Goal: Contribute content: Contribute content

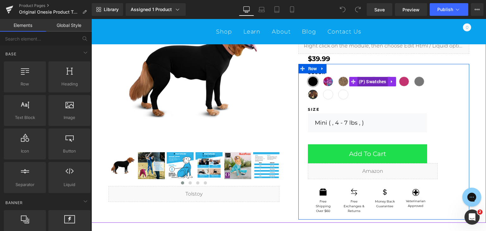
click at [370, 81] on span "(P) Swatches" at bounding box center [372, 81] width 31 height 9
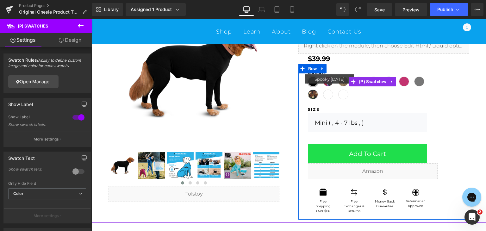
click at [325, 95] on span "Spooky [DATE]" at bounding box center [328, 94] width 10 height 10
click at [325, 96] on span "Spooky [DATE]" at bounding box center [328, 94] width 10 height 10
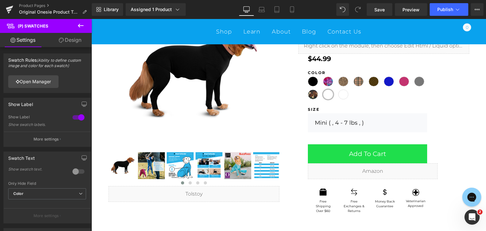
click at [69, 40] on link "Design" at bounding box center [70, 40] width 46 height 14
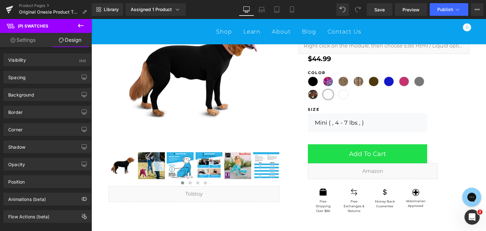
click at [30, 40] on link "Settings" at bounding box center [23, 40] width 46 height 14
type input "100"
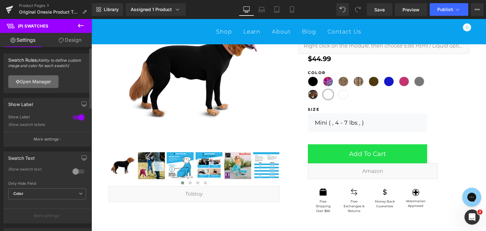
click at [31, 78] on link "Open Manager" at bounding box center [33, 81] width 50 height 13
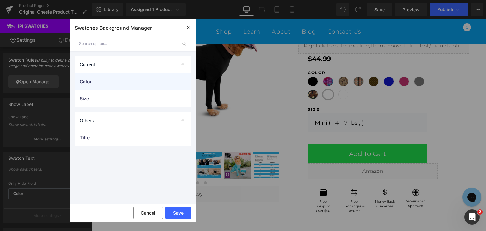
click at [115, 83] on span "Color" at bounding box center [127, 81] width 94 height 7
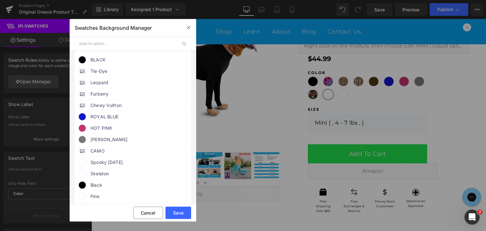
scroll to position [95, 0]
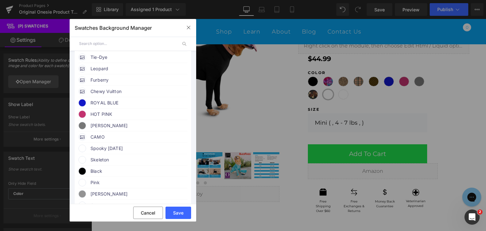
click at [84, 152] on span at bounding box center [82, 149] width 8 height 8
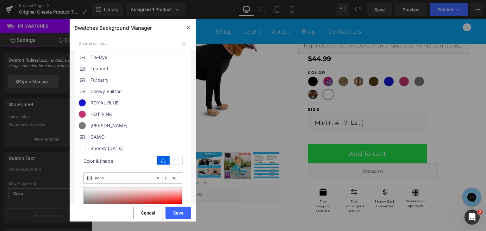
click at [83, 152] on span at bounding box center [82, 149] width 8 height 8
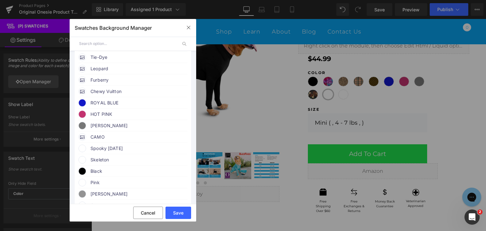
click at [83, 152] on span at bounding box center [82, 149] width 8 height 8
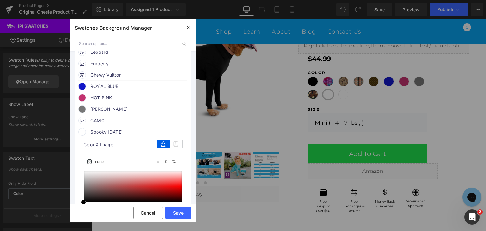
scroll to position [126, 0]
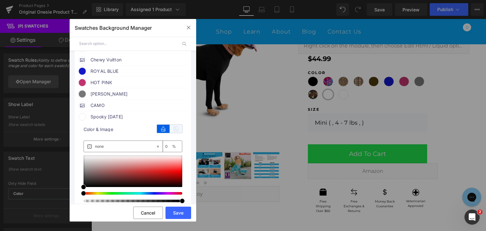
click at [175, 133] on icon at bounding box center [175, 129] width 13 height 8
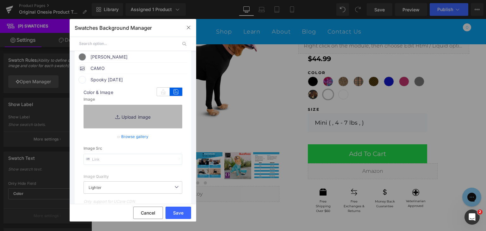
scroll to position [158, 0]
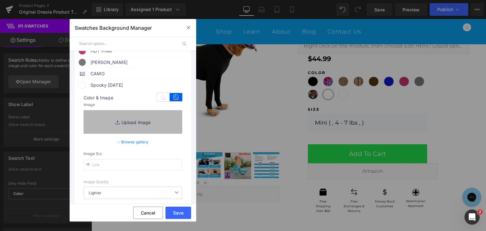
click at [132, 128] on link "Replace Image" at bounding box center [132, 121] width 99 height 23
type input "C:\fakepath\Back in Stock (4).jpg"
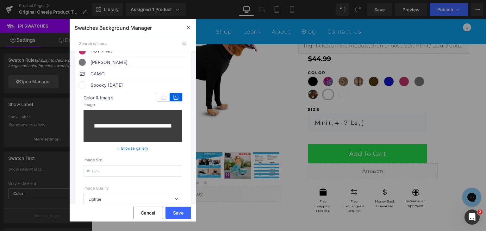
type input "https://ucarecdn.com/e8117ce0-f68b-4566-918c-23b2e267ea6b/-/format/auto/-/previ…"
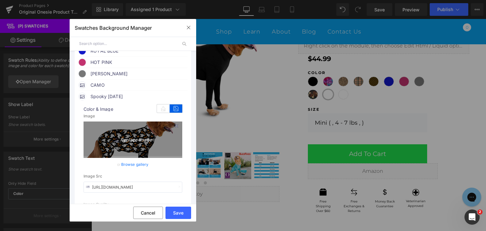
scroll to position [132, 0]
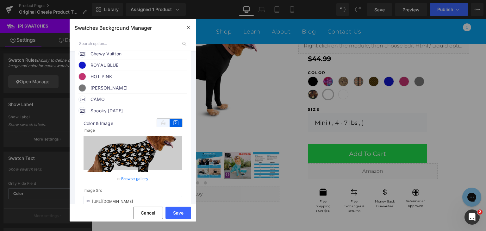
click at [159, 127] on icon at bounding box center [163, 123] width 13 height 8
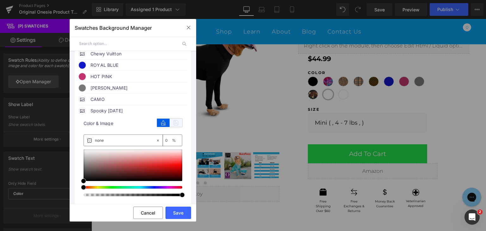
click at [174, 127] on icon at bounding box center [175, 123] width 13 height 8
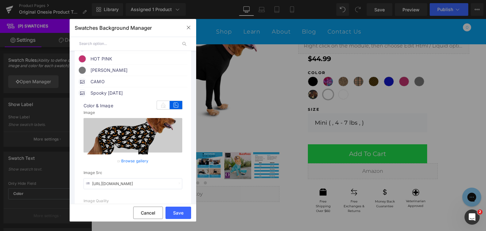
scroll to position [164, 0]
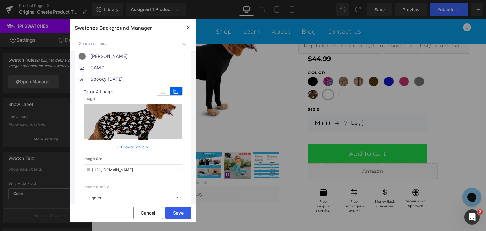
click at [175, 212] on button "Save" at bounding box center [178, 212] width 26 height 12
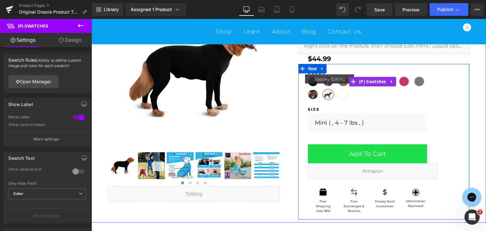
click at [324, 95] on span "Spooky [DATE]" at bounding box center [328, 94] width 10 height 10
click at [370, 83] on span "(P) Swatches" at bounding box center [372, 81] width 31 height 9
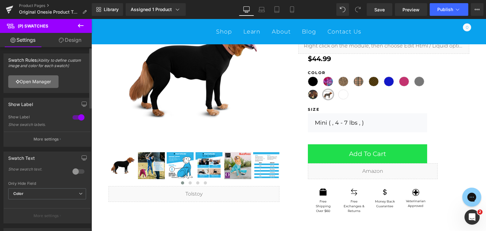
click at [33, 81] on link "Open Manager" at bounding box center [33, 81] width 50 height 13
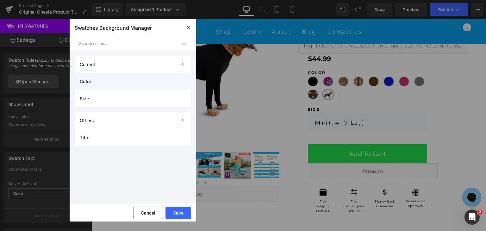
click at [109, 83] on span "Color" at bounding box center [127, 81] width 94 height 7
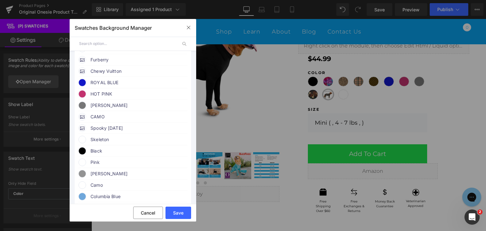
scroll to position [126, 0]
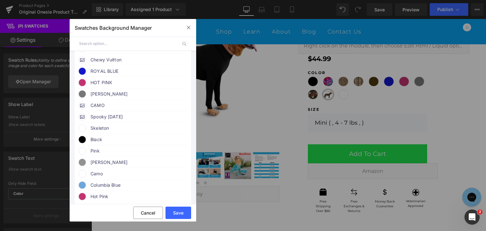
click at [95, 120] on span "Spooky [DATE]" at bounding box center [138, 117] width 96 height 8
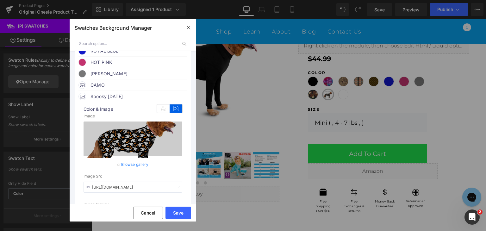
scroll to position [132, 0]
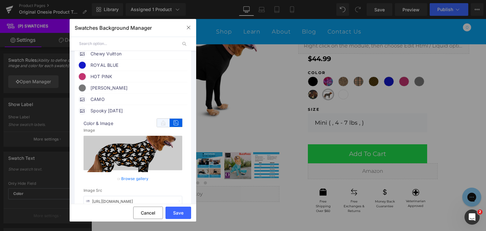
click at [158, 127] on icon at bounding box center [163, 123] width 13 height 8
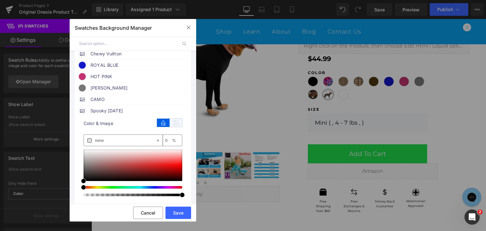
click at [174, 126] on icon at bounding box center [175, 123] width 13 height 8
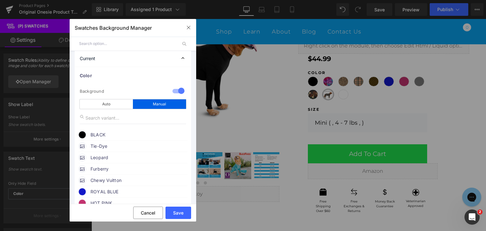
scroll to position [0, 0]
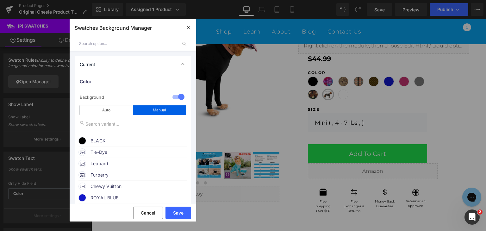
click at [105, 44] on input "text" at bounding box center [128, 44] width 98 height 14
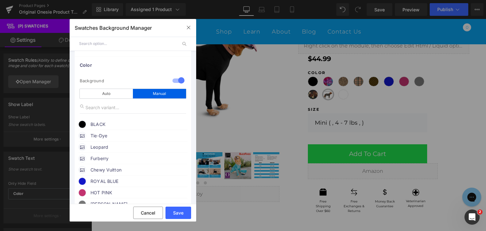
scroll to position [32, 0]
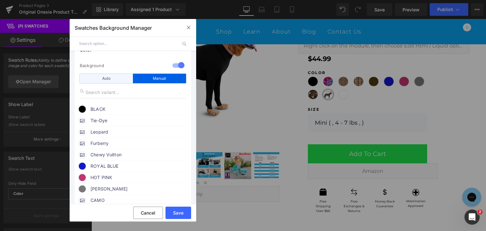
click at [121, 81] on div "Auto" at bounding box center [106, 78] width 53 height 9
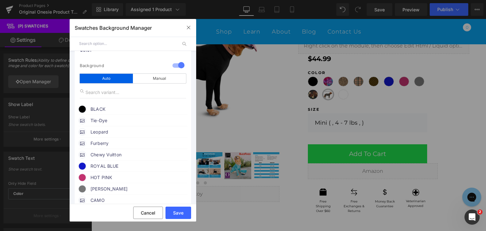
scroll to position [25, 0]
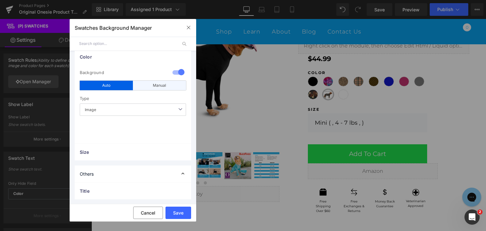
click at [150, 86] on div "Manual" at bounding box center [159, 85] width 53 height 9
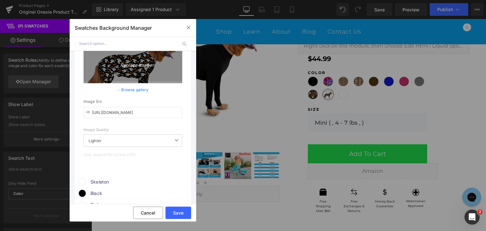
scroll to position [190, 0]
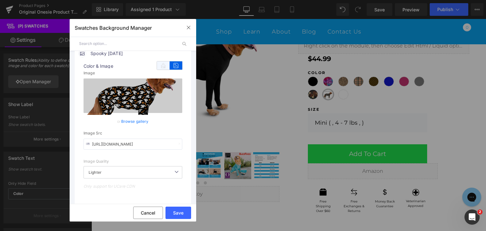
click at [162, 68] on icon at bounding box center [163, 65] width 13 height 8
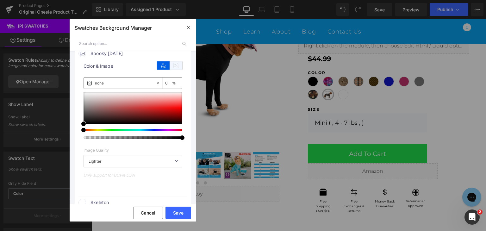
click at [175, 70] on icon at bounding box center [175, 65] width 13 height 8
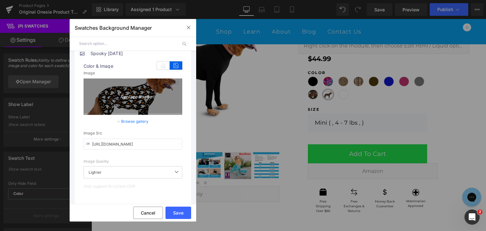
click at [133, 100] on icon "Replace Image" at bounding box center [133, 96] width 51 height 8
click at [137, 96] on icon "Replace Image" at bounding box center [133, 96] width 51 height 8
type input "C:\fakepath\spooky swatch.png"
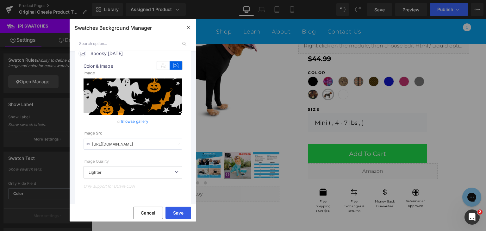
click at [181, 212] on button "Save" at bounding box center [178, 212] width 26 height 12
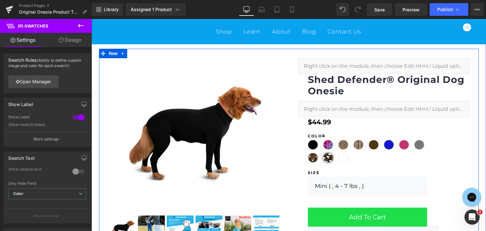
scroll to position [63, 0]
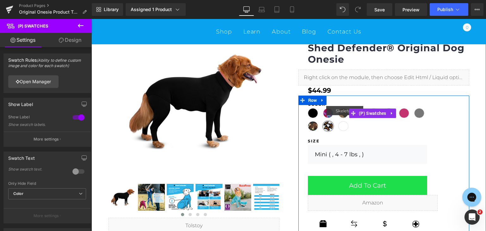
click at [340, 126] on span "Skeleton" at bounding box center [343, 126] width 10 height 10
click at [368, 113] on span "(P) Swatches" at bounding box center [372, 113] width 31 height 9
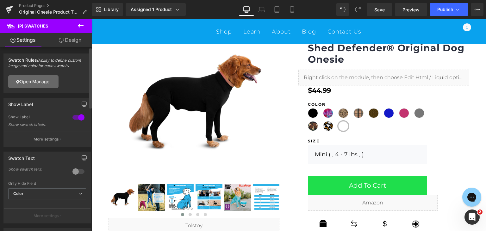
click at [40, 83] on link "Open Manager" at bounding box center [33, 81] width 50 height 13
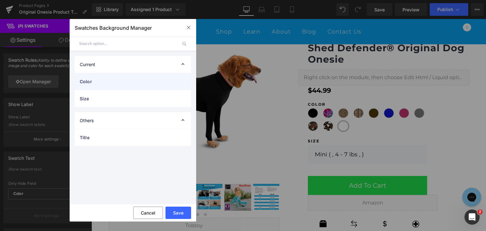
click at [123, 77] on div "Color" at bounding box center [133, 81] width 116 height 17
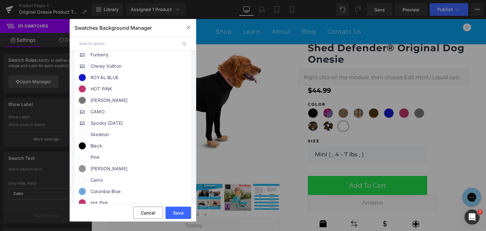
scroll to position [126, 0]
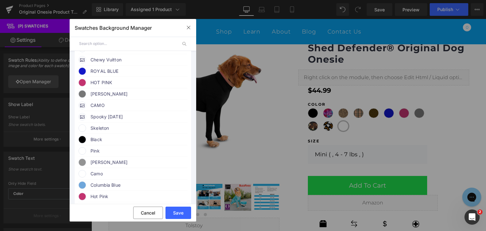
click at [106, 132] on span "Skeleton" at bounding box center [138, 128] width 96 height 8
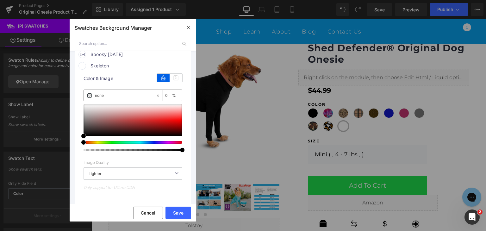
scroll to position [190, 0]
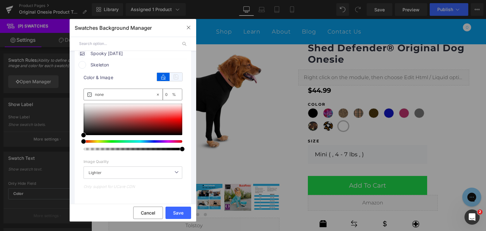
click at [172, 80] on icon at bounding box center [175, 77] width 13 height 8
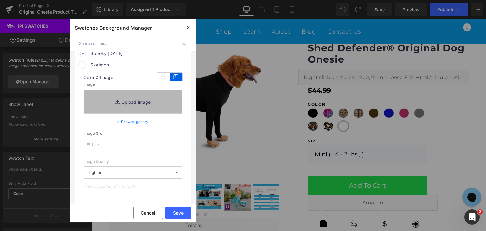
click at [139, 107] on link "Replace Image" at bounding box center [132, 101] width 99 height 23
type input "C:\fakepath\4556-Original-Dog-Onesie_SKELETON.png"
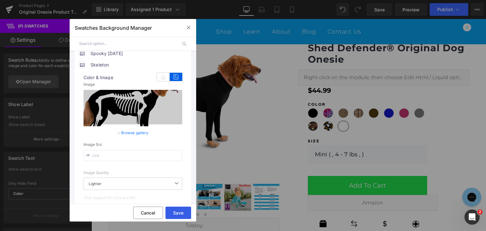
click at [176, 212] on button "Save" at bounding box center [178, 212] width 26 height 12
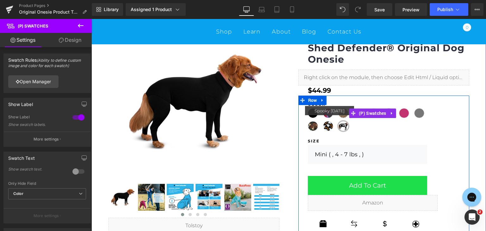
click at [325, 126] on span "Spooky [DATE]" at bounding box center [328, 126] width 10 height 10
click at [339, 124] on span "Skeleton" at bounding box center [343, 126] width 10 height 10
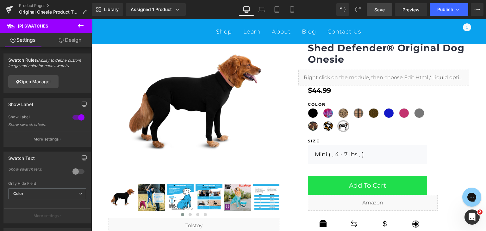
click at [387, 12] on link "Save" at bounding box center [380, 9] width 26 height 13
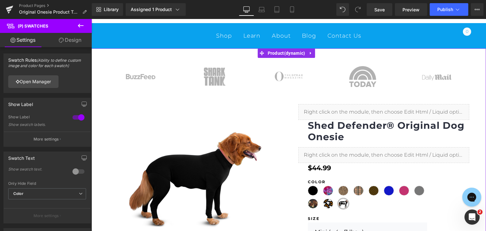
scroll to position [0, 0]
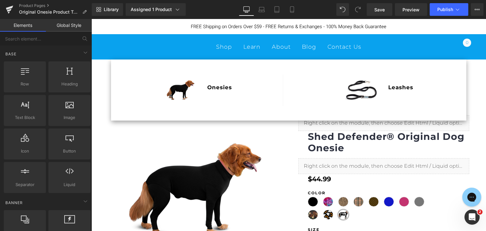
click at [214, 89] on h4 "Onesies" at bounding box center [219, 87] width 24 height 8
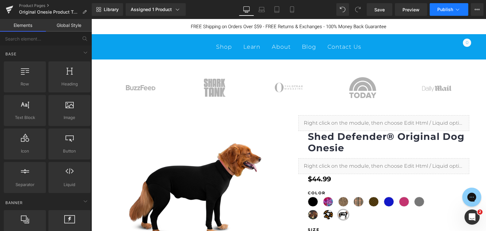
click at [445, 10] on span "Publish" at bounding box center [445, 9] width 16 height 5
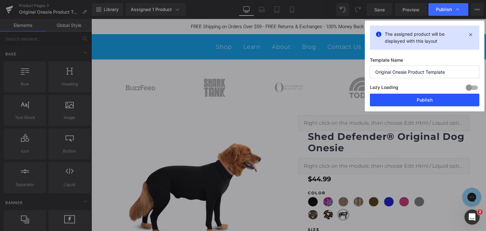
click at [415, 99] on button "Publish" at bounding box center [424, 100] width 109 height 13
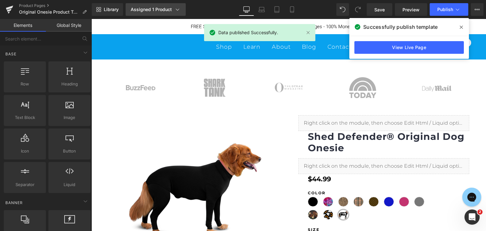
click at [172, 12] on div "Assigned 1 Product" at bounding box center [156, 9] width 50 height 6
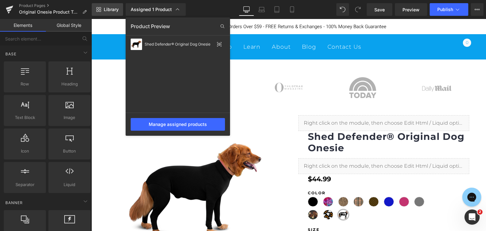
click at [109, 8] on span "Library" at bounding box center [111, 10] width 15 height 6
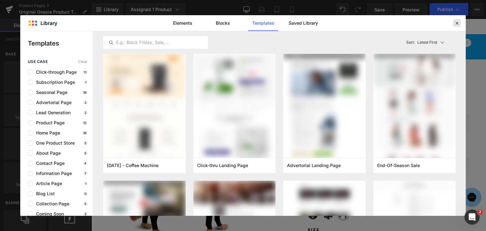
click at [458, 22] on icon at bounding box center [457, 23] width 6 height 6
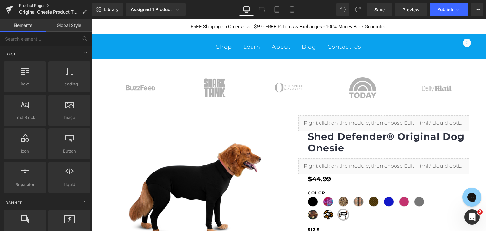
click at [39, 5] on link "Product Pages" at bounding box center [55, 5] width 73 height 5
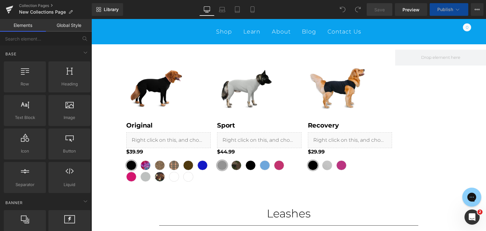
scroll to position [63, 0]
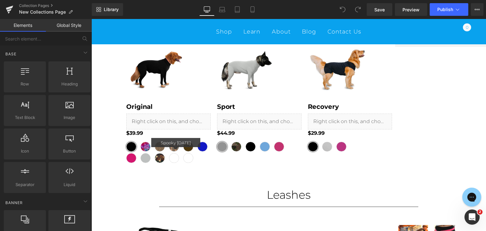
click at [171, 158] on span "Spooky [DATE]" at bounding box center [174, 158] width 10 height 10
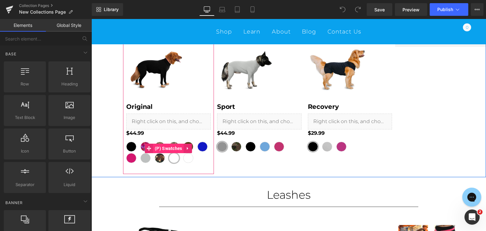
click at [169, 149] on span "(P) Swatches" at bounding box center [168, 148] width 31 height 9
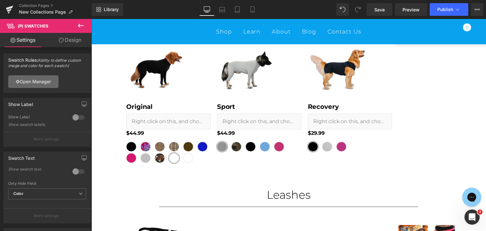
click at [38, 84] on link "Open Manager" at bounding box center [33, 81] width 50 height 13
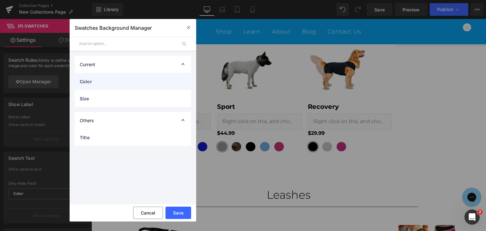
click at [102, 83] on span "Color" at bounding box center [127, 81] width 94 height 7
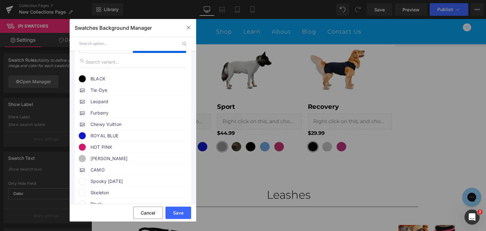
scroll to position [95, 0]
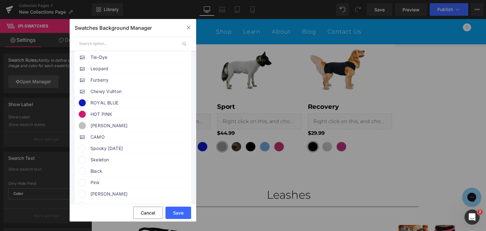
click at [103, 152] on span "Spooky [DATE]" at bounding box center [138, 149] width 96 height 8
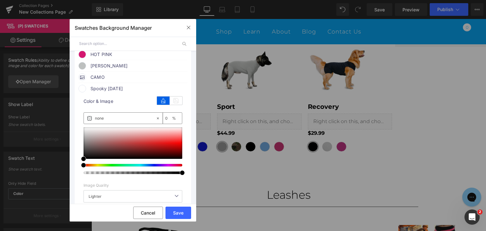
scroll to position [158, 0]
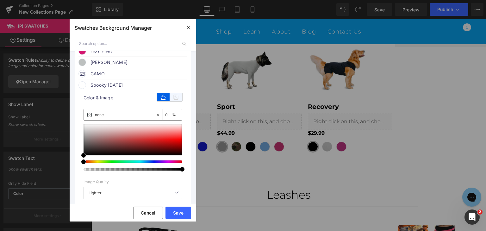
click at [173, 101] on icon at bounding box center [175, 97] width 13 height 8
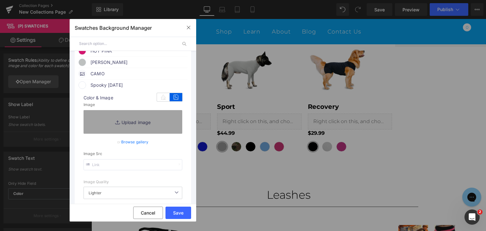
click at [134, 145] on link "Browse gallery" at bounding box center [135, 141] width 28 height 11
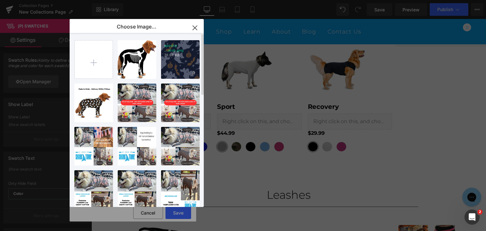
click at [178, 64] on div "spooky ...atch.png 78.94 KB" at bounding box center [180, 59] width 39 height 39
type input "[URL][DOMAIN_NAME]"
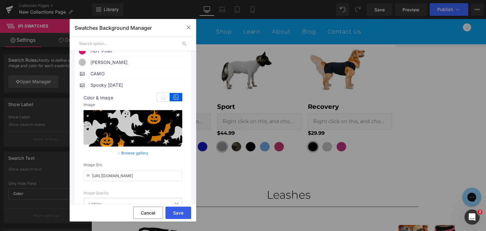
click at [178, 212] on button "Save" at bounding box center [178, 212] width 26 height 12
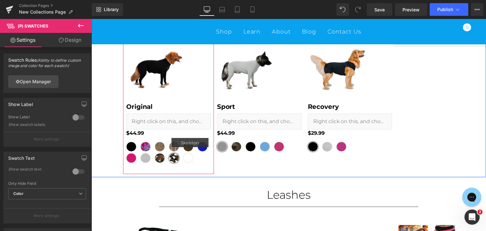
click at [185, 160] on span "Skeleton" at bounding box center [188, 158] width 10 height 10
click at [167, 142] on div "BLACK Tie-Dye Leopard Furberry Chewy Vuitton ROYAL BLUE CAMO" at bounding box center [168, 153] width 84 height 23
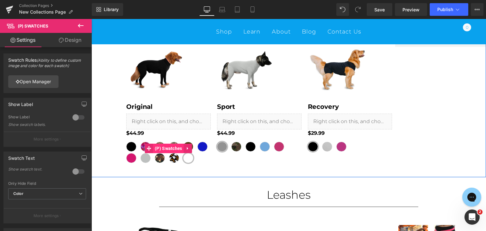
click at [169, 150] on span "(P) Swatches" at bounding box center [168, 148] width 31 height 9
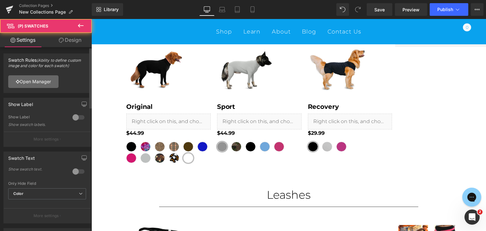
click at [41, 82] on link "Open Manager" at bounding box center [33, 81] width 50 height 13
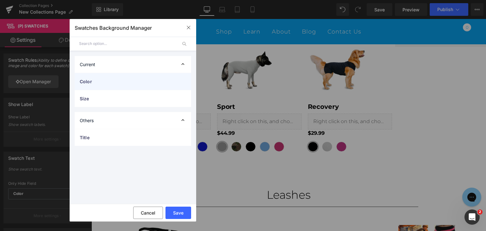
click at [106, 84] on span "Color" at bounding box center [127, 81] width 94 height 7
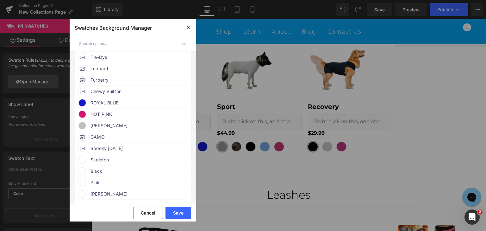
scroll to position [126, 0]
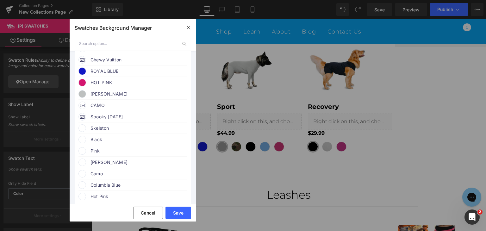
click at [106, 132] on span "Skeleton" at bounding box center [138, 128] width 96 height 8
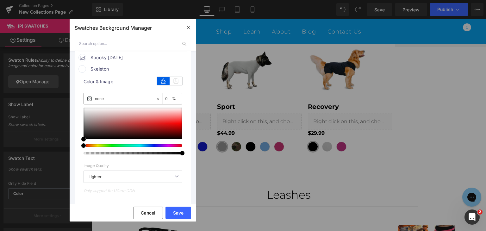
scroll to position [190, 0]
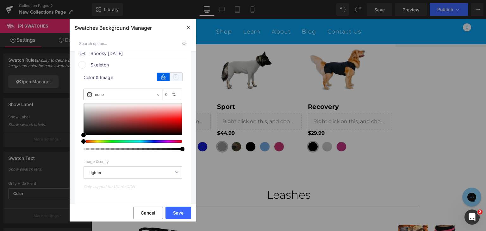
click at [174, 80] on icon at bounding box center [175, 77] width 13 height 8
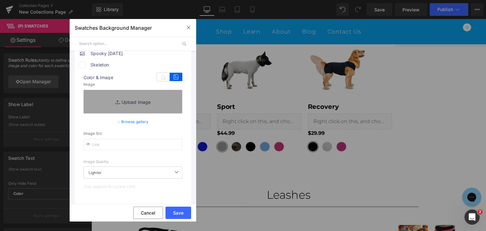
click at [140, 127] on link "Browse gallery" at bounding box center [135, 121] width 28 height 11
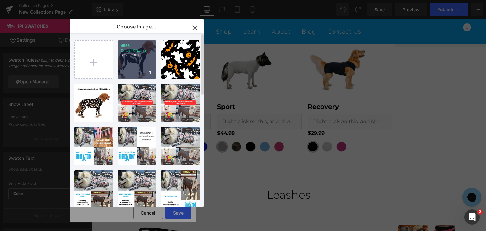
click at [140, 60] on div "4556-Or...ETON.png 322.33 KB" at bounding box center [137, 59] width 39 height 39
type input "[URL][DOMAIN_NAME]"
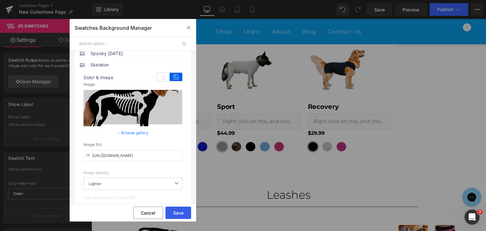
click at [181, 211] on button "Save" at bounding box center [178, 212] width 26 height 12
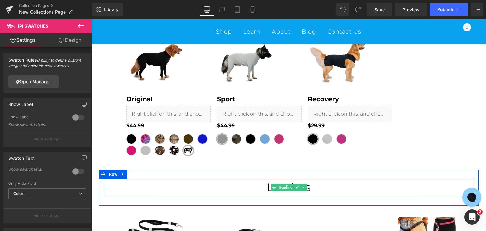
scroll to position [63, 0]
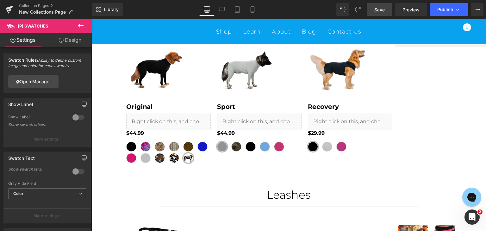
click at [379, 11] on span "Save" at bounding box center [379, 9] width 10 height 7
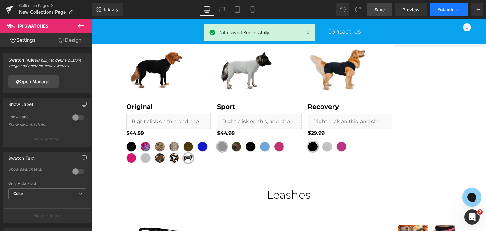
click at [453, 10] on button "Publish" at bounding box center [448, 9] width 39 height 13
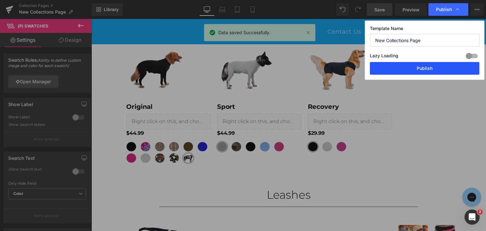
click at [435, 66] on button "Publish" at bounding box center [424, 68] width 109 height 13
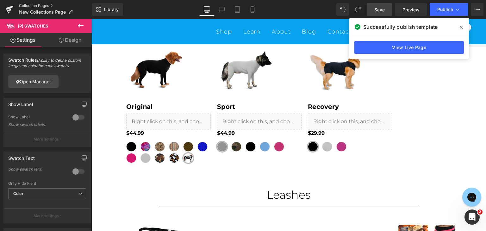
click at [37, 6] on link "Collection Pages" at bounding box center [55, 5] width 73 height 5
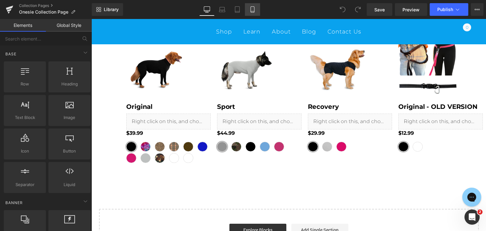
click at [251, 7] on icon at bounding box center [252, 9] width 6 height 6
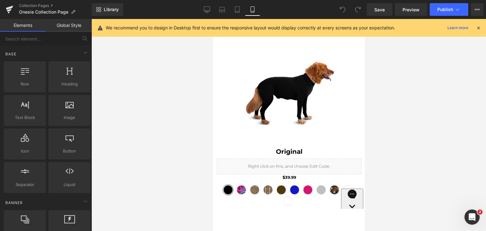
scroll to position [63, 0]
click at [208, 6] on link "Desktop" at bounding box center [206, 9] width 15 height 13
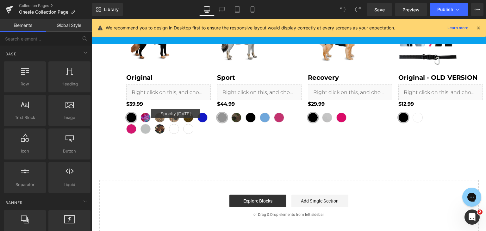
scroll to position [103, 0]
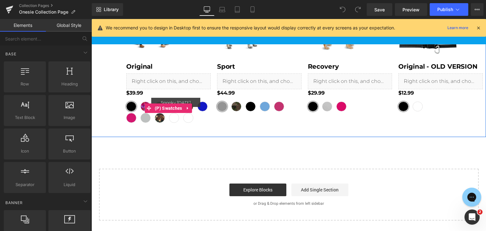
click at [171, 120] on span "Spooky [DATE]" at bounding box center [174, 118] width 10 height 10
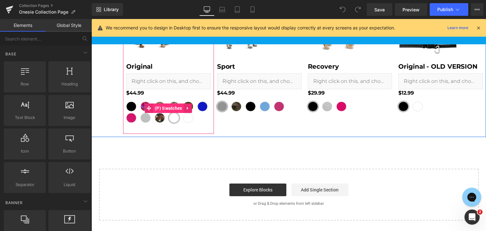
click at [168, 108] on span "(P) Swatches" at bounding box center [168, 107] width 31 height 9
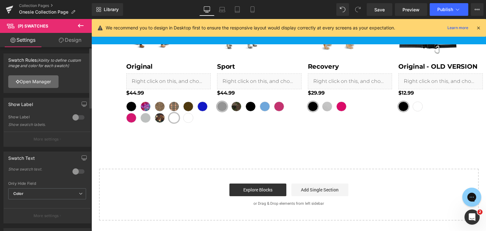
click at [37, 79] on link "Open Manager" at bounding box center [33, 81] width 50 height 13
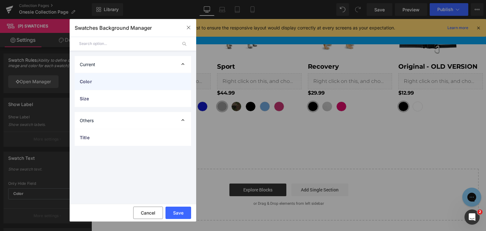
click at [114, 83] on span "Color" at bounding box center [127, 81] width 94 height 7
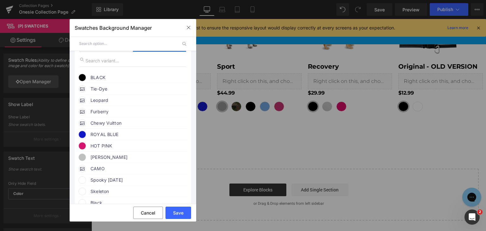
scroll to position [95, 0]
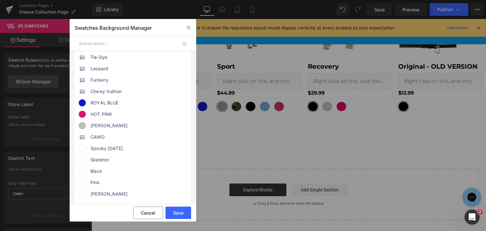
click at [102, 151] on span "Spooky [DATE]" at bounding box center [138, 149] width 96 height 8
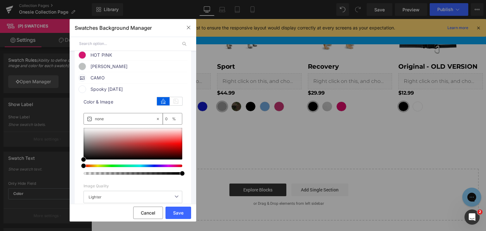
scroll to position [158, 0]
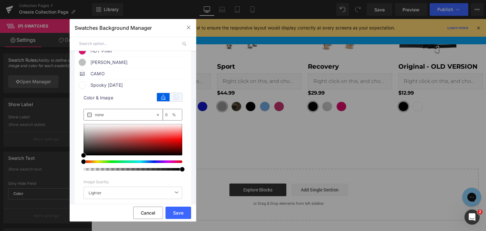
click at [176, 101] on icon at bounding box center [175, 97] width 13 height 8
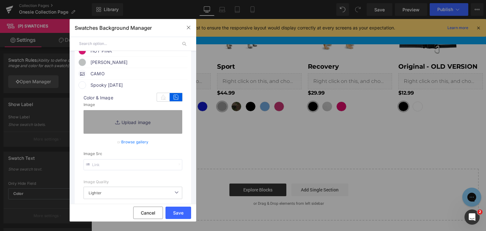
click at [138, 146] on link "Browse gallery" at bounding box center [135, 141] width 28 height 11
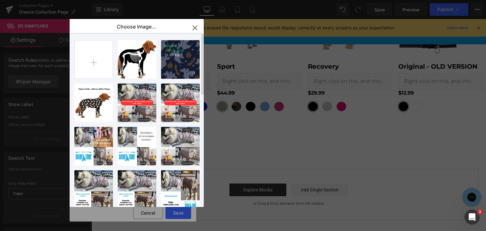
click at [174, 59] on div "spooky ...atch.png 78.94 KB" at bounding box center [180, 59] width 39 height 39
type input "[URL][DOMAIN_NAME]"
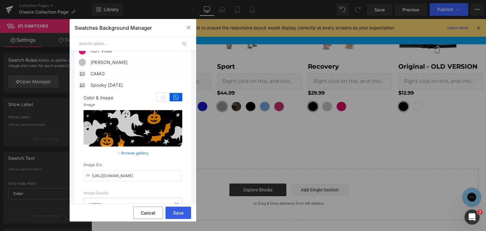
click at [179, 212] on button "Save" at bounding box center [178, 212] width 26 height 12
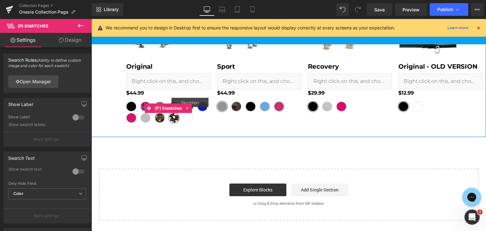
click at [185, 119] on span "Skeleton" at bounding box center [188, 118] width 10 height 10
click at [175, 107] on span "(P) Swatches" at bounding box center [168, 107] width 31 height 9
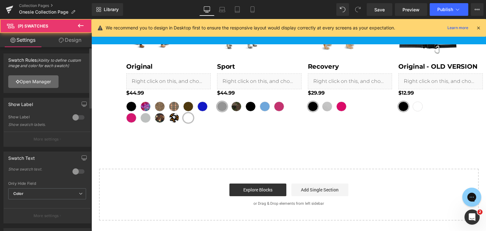
click at [40, 80] on link "Open Manager" at bounding box center [33, 81] width 50 height 13
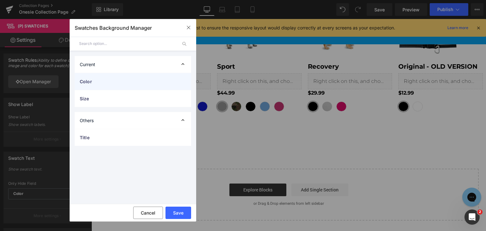
click at [108, 86] on div "Color" at bounding box center [133, 81] width 116 height 17
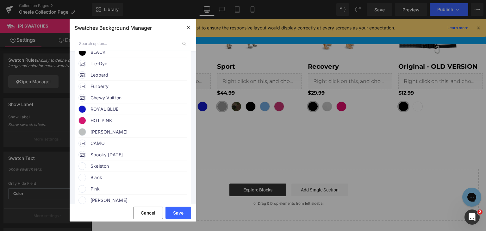
scroll to position [95, 0]
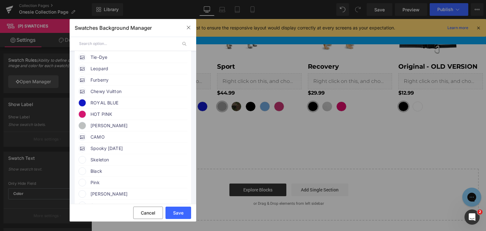
click at [107, 163] on span "Skeleton" at bounding box center [138, 160] width 96 height 8
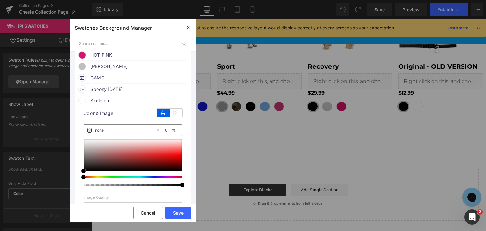
scroll to position [158, 0]
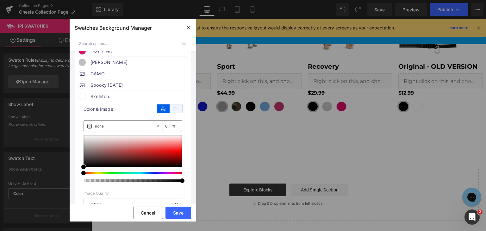
click at [171, 112] on icon at bounding box center [175, 108] width 13 height 8
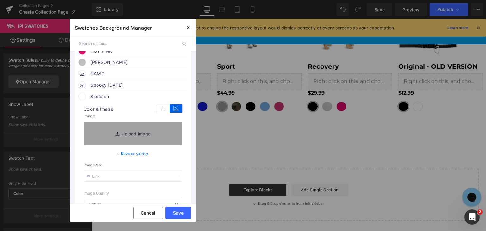
click at [134, 157] on link "Browse gallery" at bounding box center [135, 153] width 28 height 11
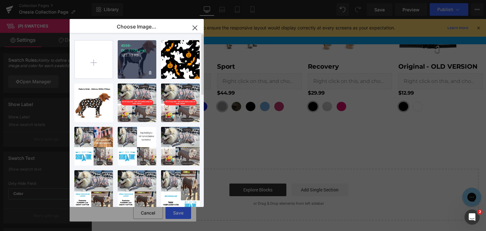
click at [137, 61] on div "4556-Or...ETON.png 322.33 KB" at bounding box center [137, 59] width 39 height 39
type input "[URL][DOMAIN_NAME]"
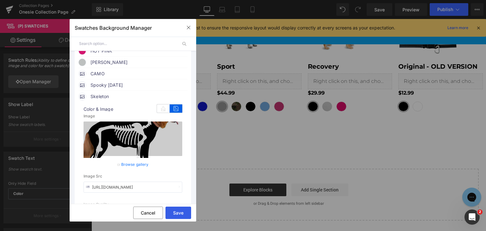
click at [176, 213] on button "Save" at bounding box center [178, 212] width 26 height 12
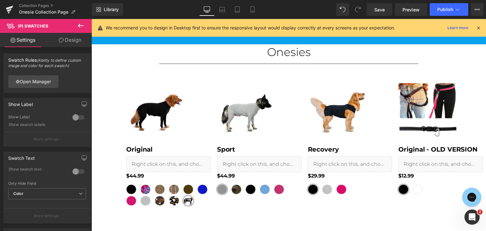
scroll to position [9, 0]
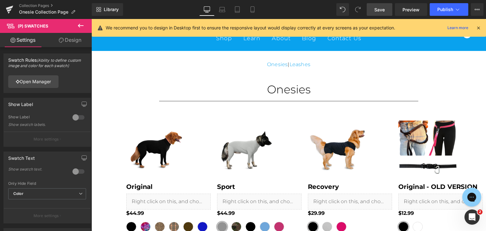
click at [377, 14] on link "Save" at bounding box center [380, 9] width 26 height 13
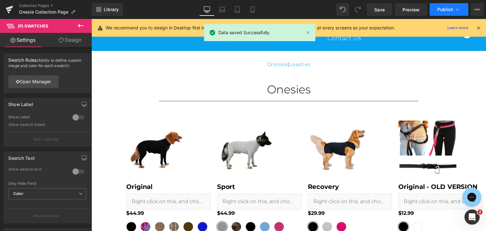
click at [450, 10] on span "Publish" at bounding box center [445, 9] width 16 height 5
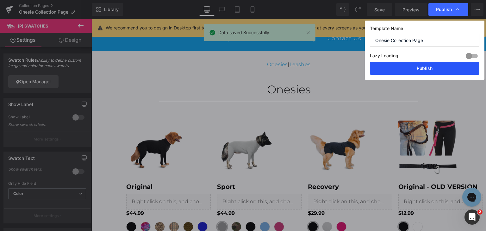
drag, startPoint x: 433, startPoint y: 67, endPoint x: 222, endPoint y: 72, distance: 210.4
click at [433, 67] on button "Publish" at bounding box center [424, 68] width 109 height 13
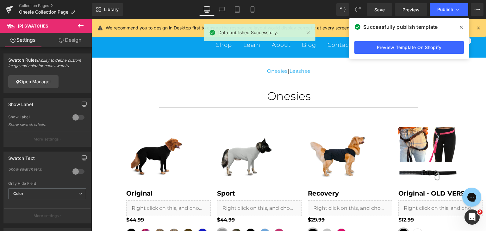
scroll to position [0, 0]
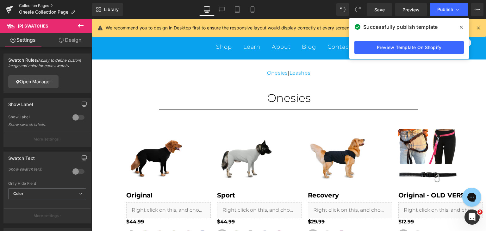
click at [39, 6] on link "Collection Pages" at bounding box center [55, 5] width 73 height 5
